Goal: Check status: Check status

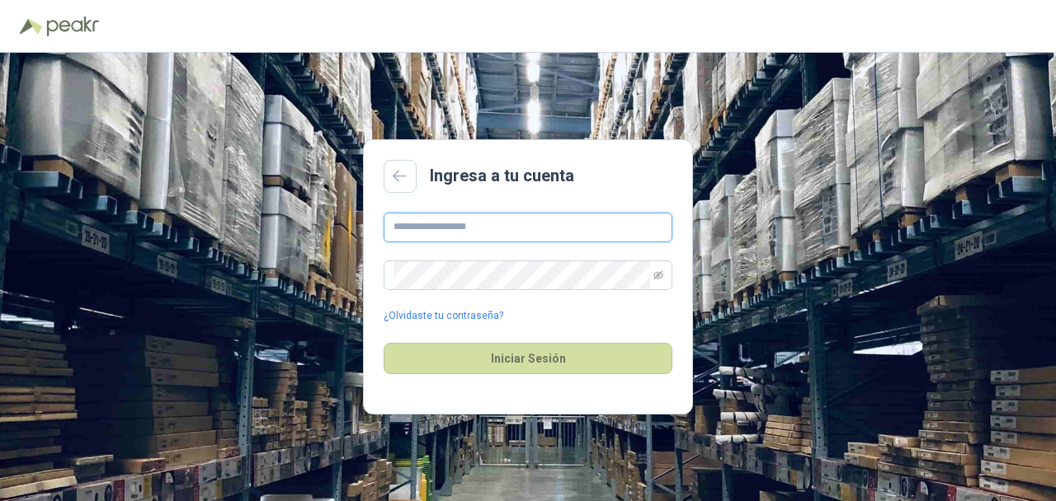
click at [439, 233] on input "text" at bounding box center [527, 228] width 289 height 30
type input "**********"
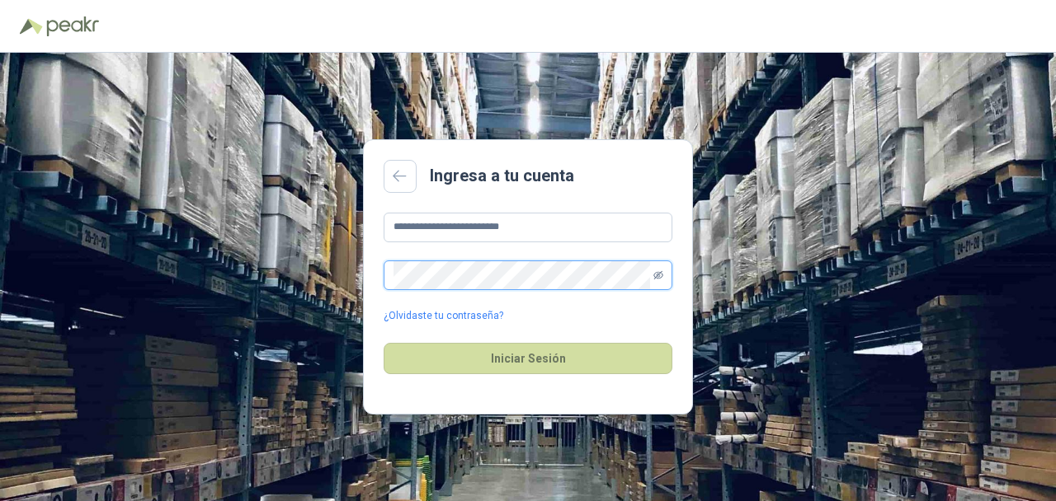
click at [653, 274] on icon "eye-invisible" at bounding box center [658, 276] width 10 height 10
click at [653, 274] on icon "eye" at bounding box center [658, 274] width 10 height 7
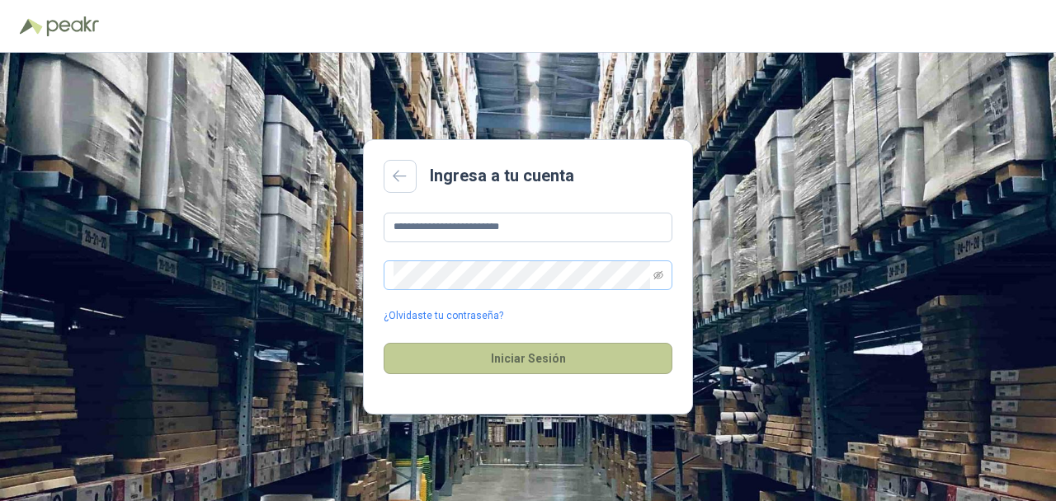
click at [570, 359] on button "Iniciar Sesión" at bounding box center [527, 358] width 289 height 31
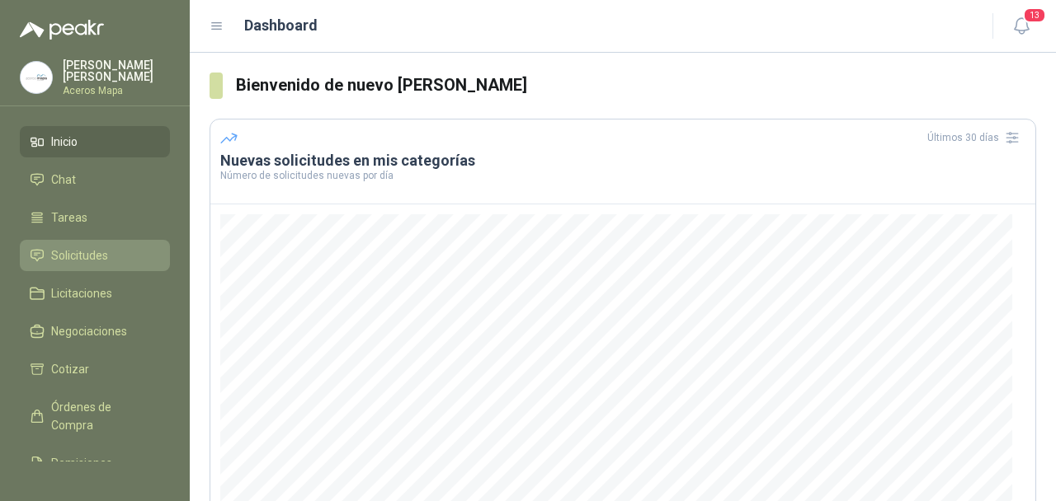
click at [95, 252] on span "Solicitudes" at bounding box center [79, 256] width 57 height 18
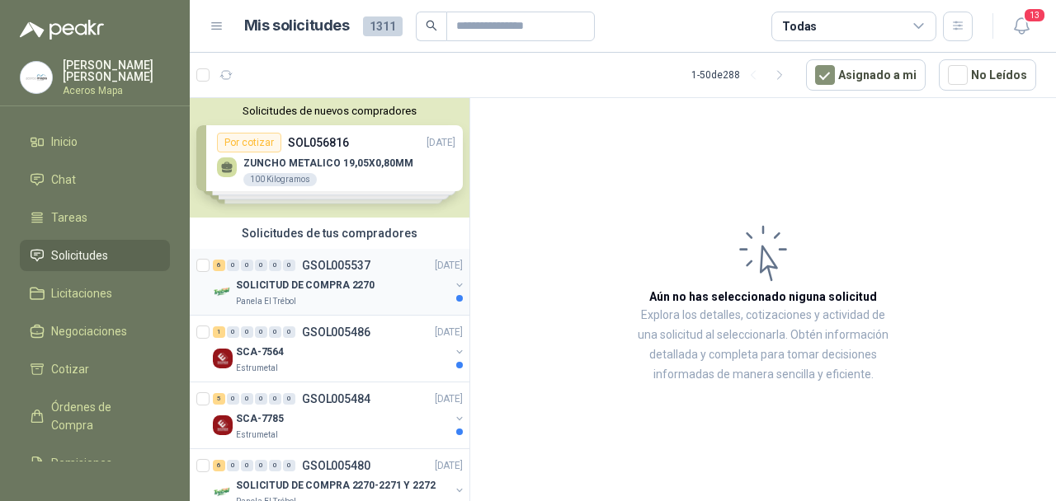
click at [389, 275] on div "SOLICITUD DE COMPRA 2270" at bounding box center [343, 285] width 214 height 20
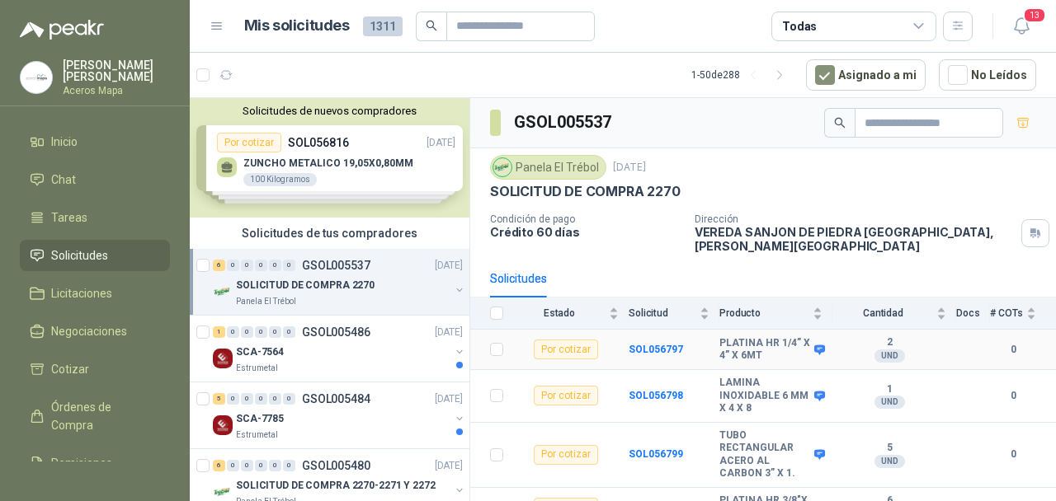
click at [571, 340] on div "Por cotizar" at bounding box center [566, 350] width 64 height 20
click at [538, 340] on div "Por cotizar" at bounding box center [566, 350] width 64 height 20
click at [542, 340] on div "Por cotizar" at bounding box center [566, 350] width 64 height 20
click at [635, 344] on b "SOL056797" at bounding box center [655, 350] width 54 height 12
